Goal: Transaction & Acquisition: Purchase product/service

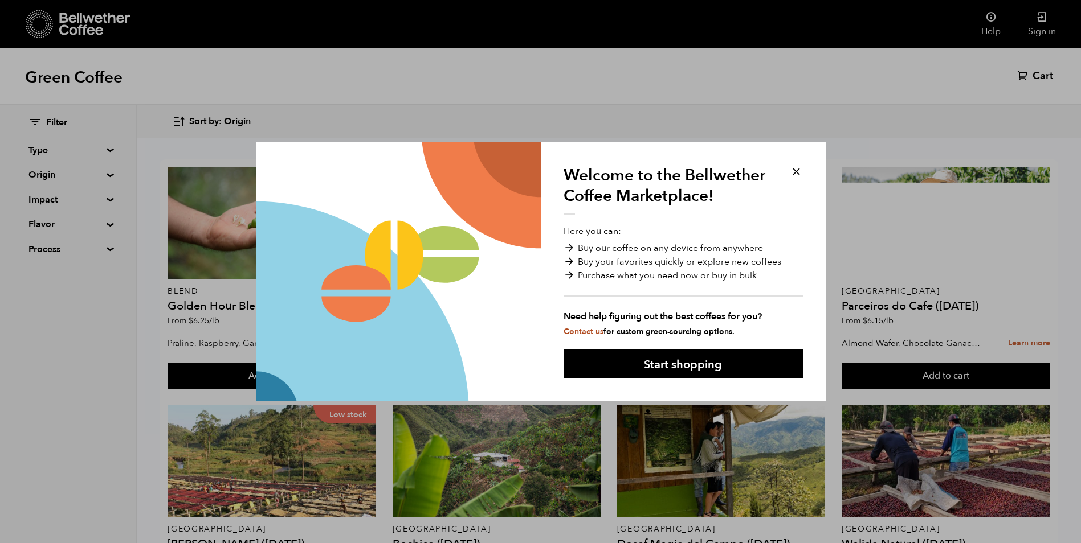
scroll to position [57, 0]
click at [795, 173] on button at bounding box center [796, 171] width 13 height 13
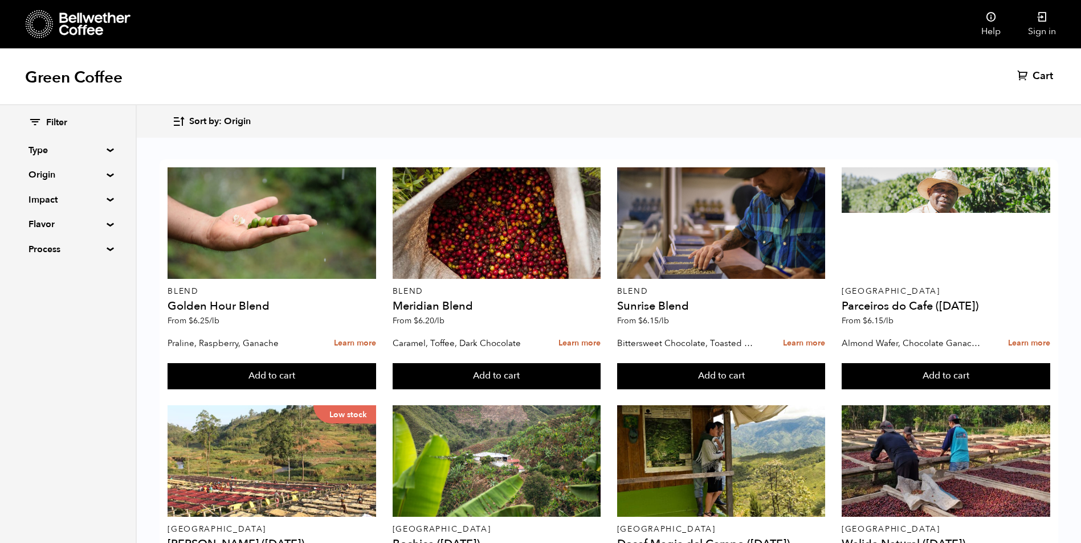
scroll to position [0, 0]
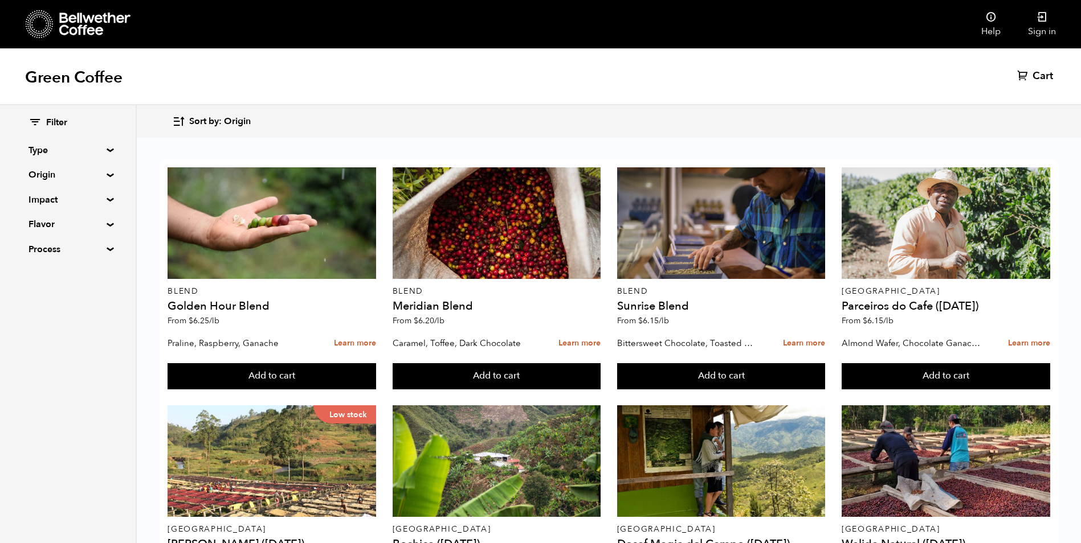
click at [107, 148] on summary "Type" at bounding box center [67, 151] width 79 height 14
click at [58, 170] on span "Blend" at bounding box center [76, 172] width 63 height 13
click at [0, 0] on input "Blend" at bounding box center [0, 0] width 0 height 0
checkbox input "true"
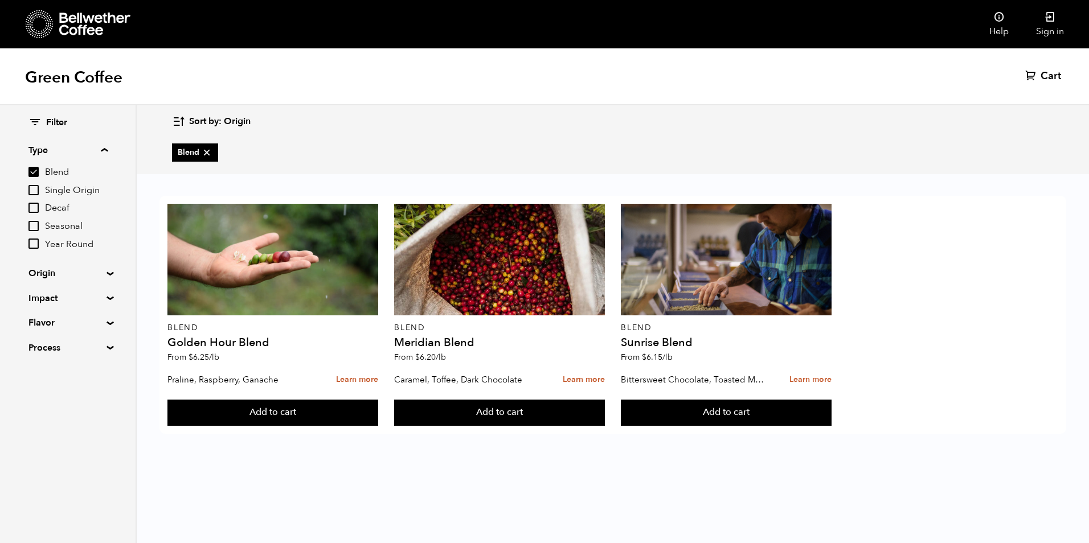
click at [63, 190] on span "Single Origin" at bounding box center [76, 191] width 63 height 13
click at [0, 0] on input "Single Origin" at bounding box center [0, 0] width 0 height 0
checkbox input "true"
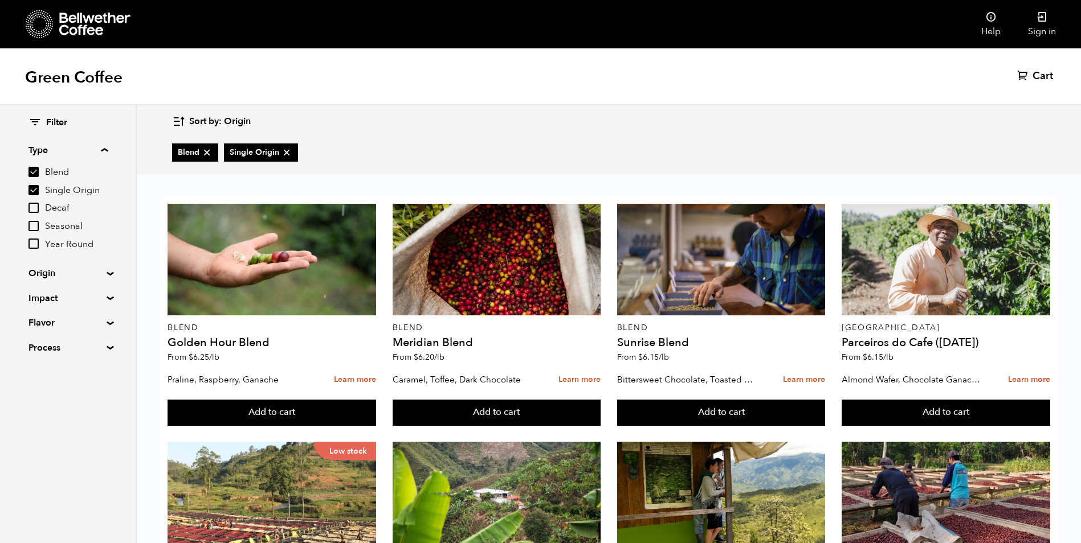
click at [63, 173] on span "Blend" at bounding box center [76, 172] width 63 height 13
click at [0, 0] on input "Blend" at bounding box center [0, 0] width 0 height 0
checkbox input "false"
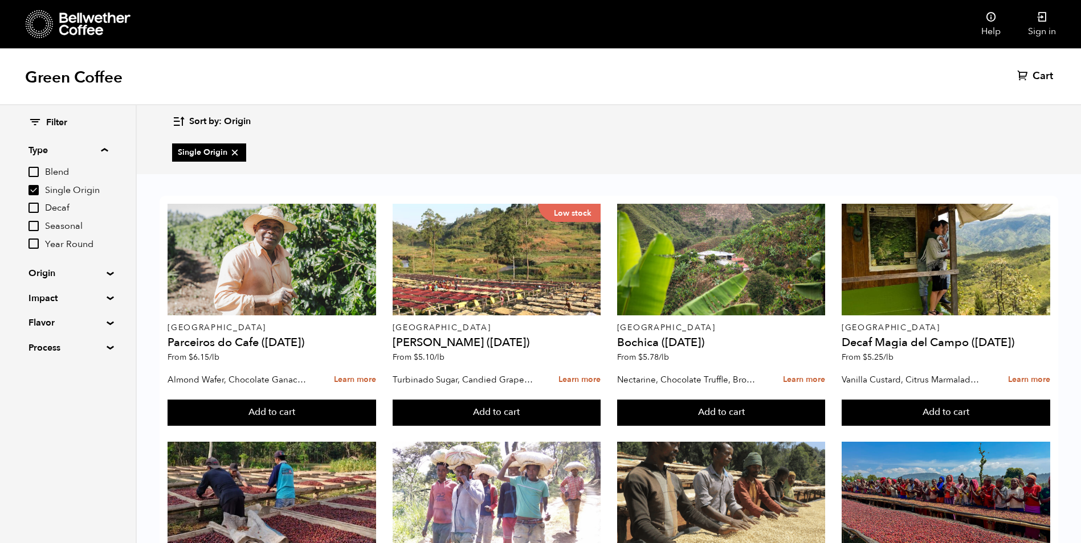
click at [107, 273] on summary "Origin" at bounding box center [67, 274] width 79 height 14
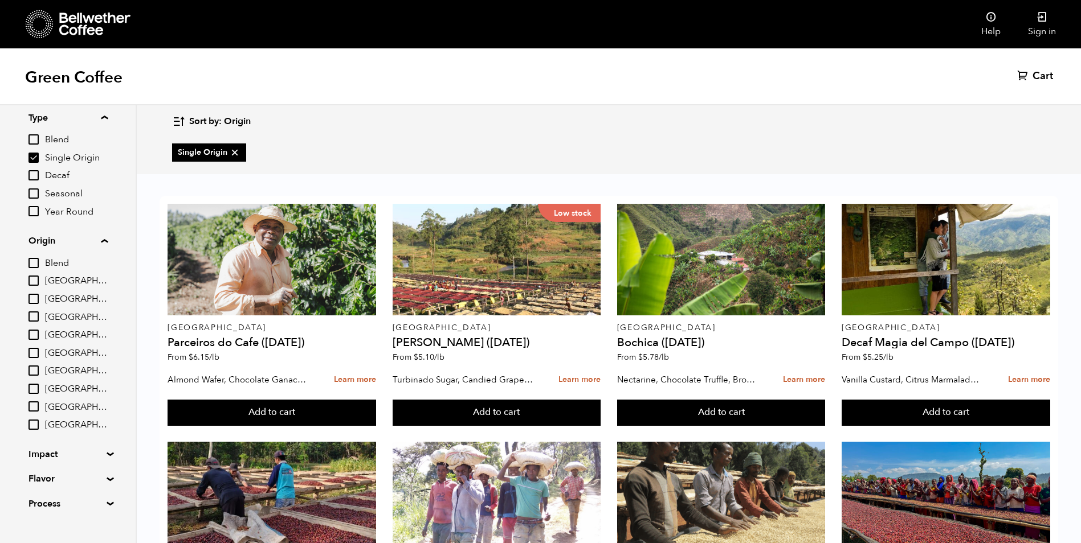
scroll to position [51, 0]
click at [105, 433] on div "Filter Type Blend Single Origin Decaf Seasonal Year Round Origin Blend Brazil B…" at bounding box center [68, 279] width 136 height 449
click at [105, 437] on summary "Impact" at bounding box center [67, 437] width 79 height 14
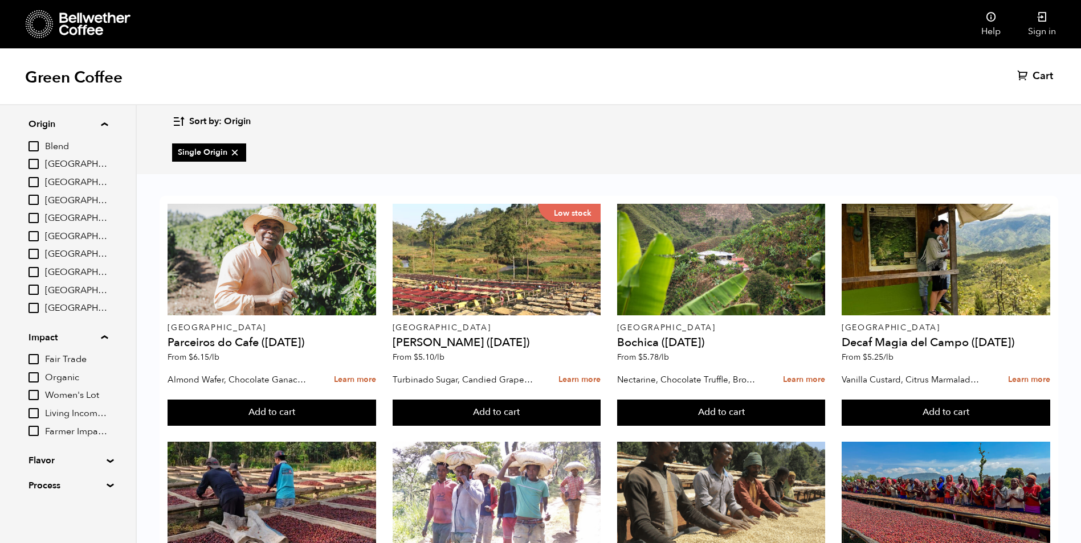
scroll to position [228, 0]
click at [107, 460] on summary "Flavor" at bounding box center [67, 461] width 79 height 14
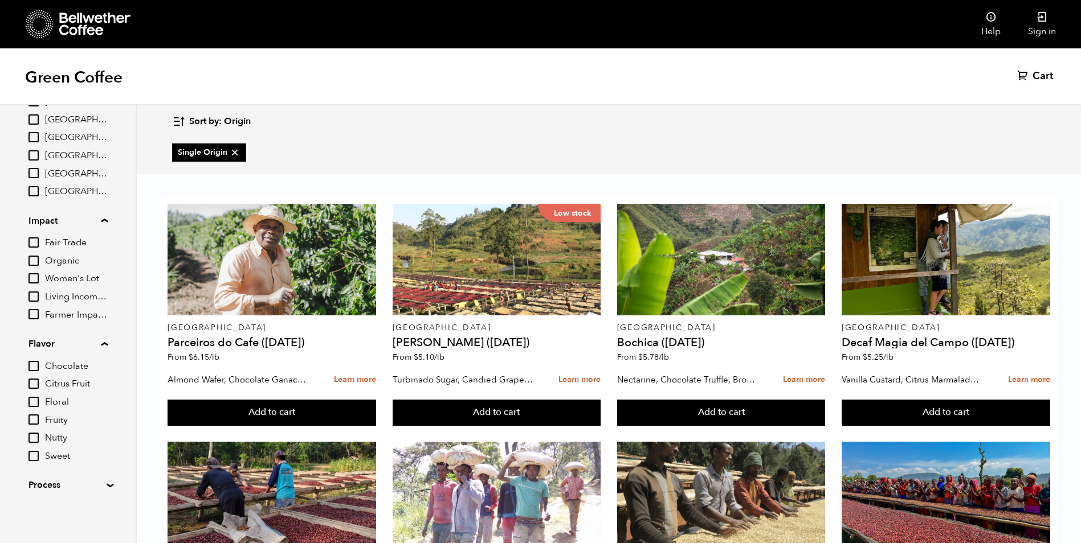
scroll to position [456, 0]
click at [107, 483] on summary "Process" at bounding box center [67, 485] width 79 height 14
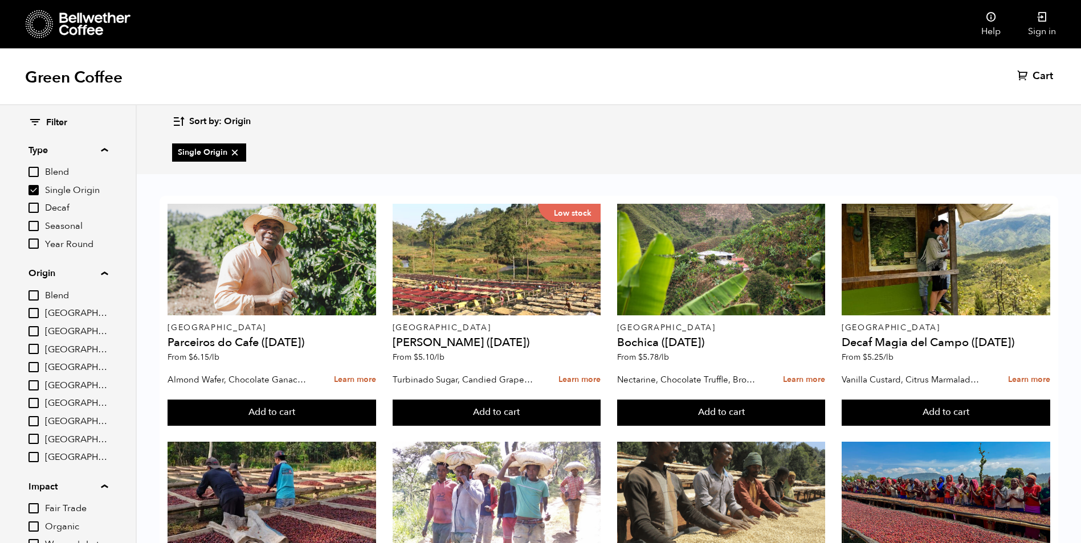
scroll to position [0, 0]
click at [34, 123] on icon at bounding box center [34, 123] width 13 height 14
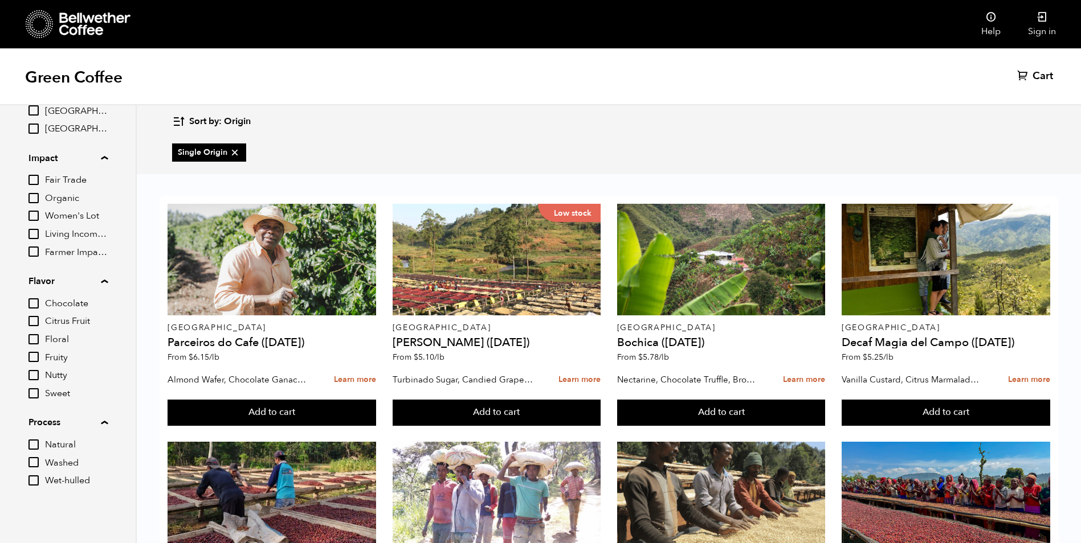
click at [1041, 76] on span "Cart" at bounding box center [1042, 76] width 21 height 14
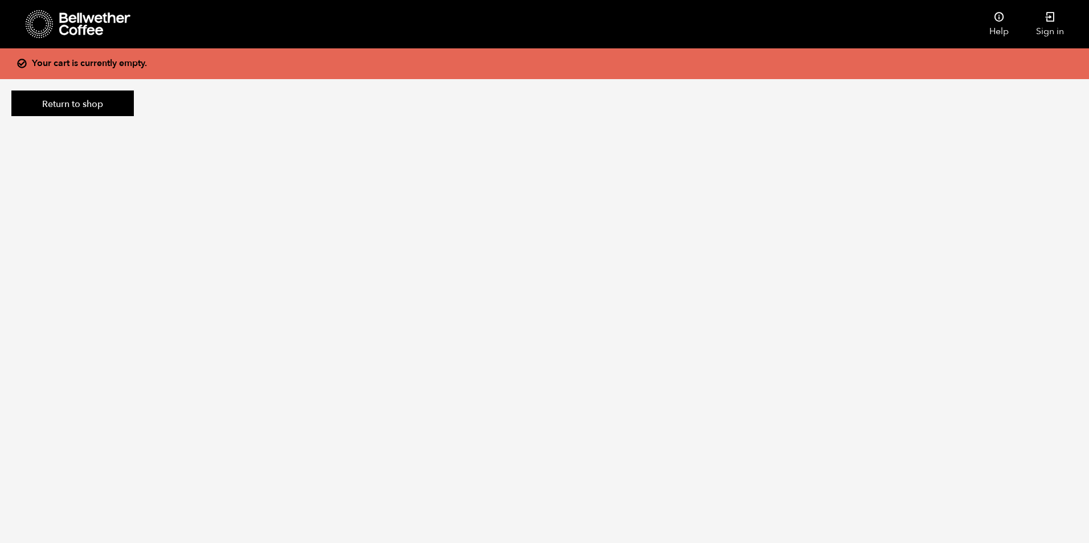
click at [81, 24] on icon at bounding box center [94, 24] width 71 height 23
